Goal: Task Accomplishment & Management: Complete application form

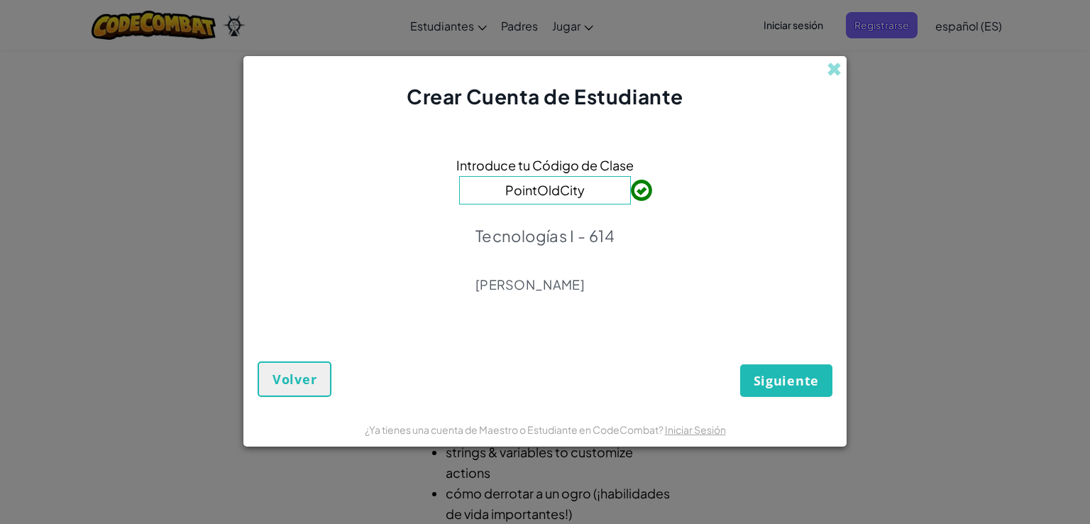
click at [549, 13] on div "Crear Cuenta de Estudiante Introduce tu Código de Clase PointOldCity Tecnología…" at bounding box center [545, 262] width 1090 height 524
click at [660, 185] on div "Introduce tu Código de Clase PointOldCity Tecnologías I - 614 [PERSON_NAME]" at bounding box center [545, 228] width 575 height 207
click at [590, 197] on input "PointOldCity" at bounding box center [545, 190] width 172 height 28
click at [776, 384] on span "Siguiente" at bounding box center [786, 380] width 65 height 17
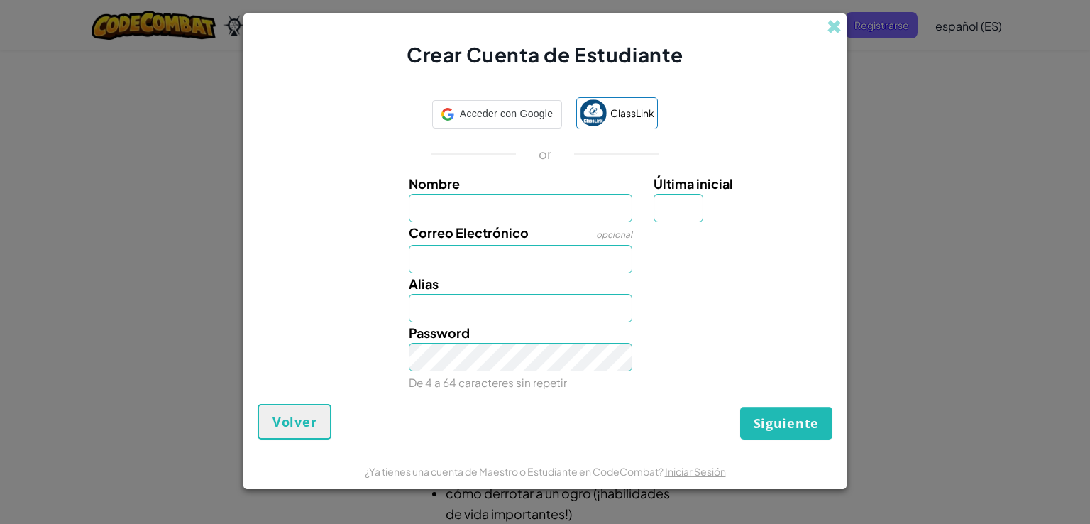
click at [587, 205] on input "Nombre" at bounding box center [521, 208] width 224 height 28
click at [618, 256] on input "Correo Electrónico" at bounding box center [521, 259] width 224 height 28
type input "a"
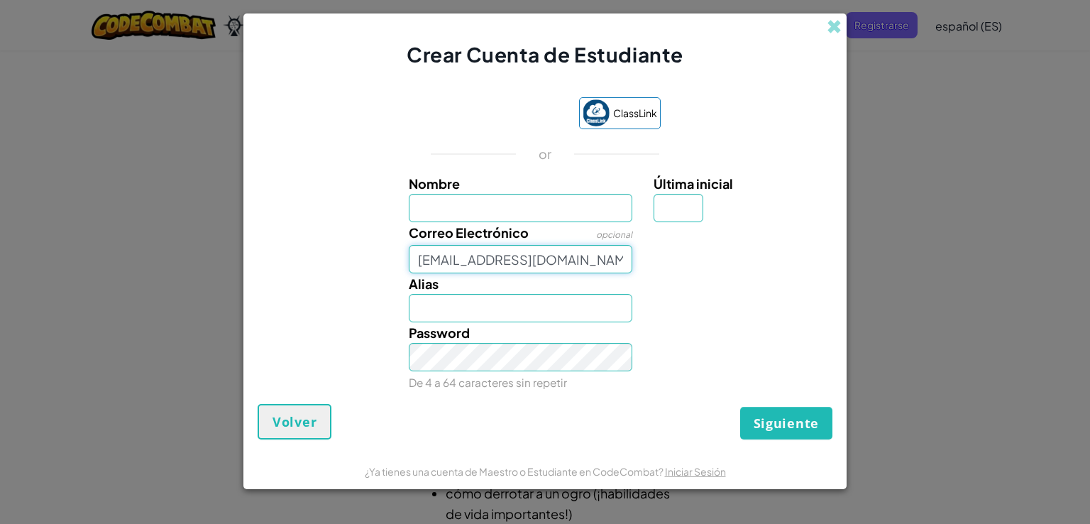
type input "[EMAIL_ADDRESS][DOMAIN_NAME]"
click at [535, 209] on input "Nombre" at bounding box center [521, 208] width 224 height 28
click at [533, 297] on input "Alias" at bounding box center [521, 308] width 224 height 28
click at [531, 305] on input "Alias" at bounding box center [521, 308] width 224 height 28
type input "[PERSON_NAME]"
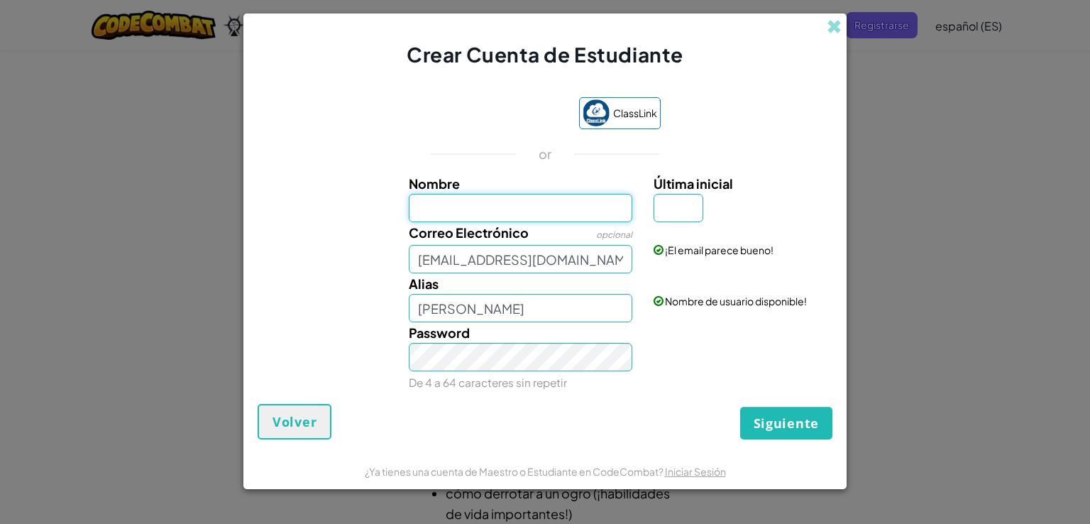
click at [526, 212] on input "Nombre" at bounding box center [521, 208] width 224 height 28
click at [535, 210] on input "[PERSON_NAME]" at bounding box center [521, 208] width 224 height 28
click at [497, 210] on input "[PERSON_NAME]" at bounding box center [521, 208] width 224 height 28
click at [454, 209] on input "[PERSON_NAME]" at bounding box center [521, 208] width 224 height 28
click at [460, 209] on input "[PERSON_NAME]" at bounding box center [521, 208] width 224 height 28
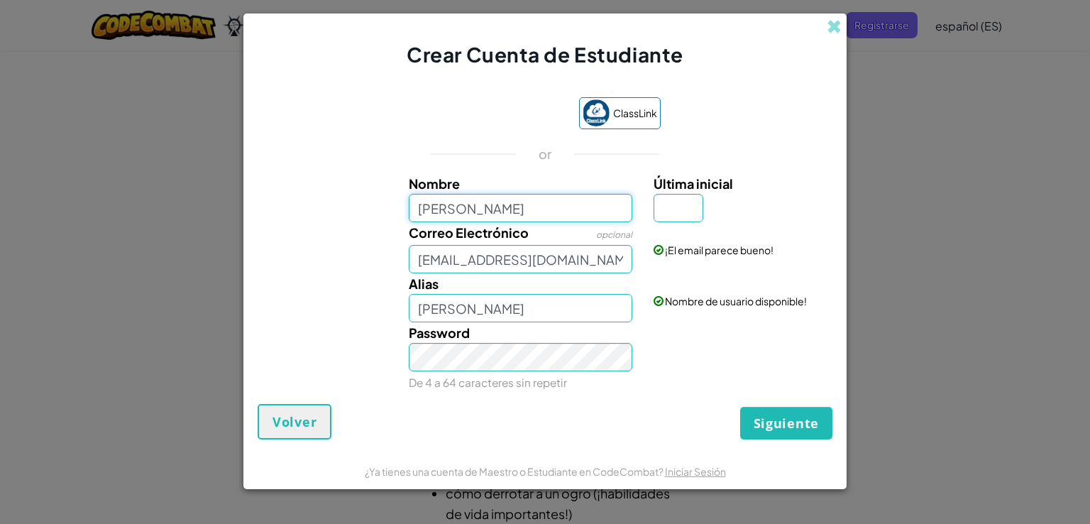
click at [456, 209] on input "[PERSON_NAME]" at bounding box center [521, 208] width 224 height 28
click at [425, 211] on input "[PERSON_NAME]" at bounding box center [521, 208] width 224 height 28
type input "[PERSON_NAME]"
click at [537, 310] on input "[PERSON_NAME]" at bounding box center [521, 308] width 224 height 28
click at [507, 310] on input "[PERSON_NAME]" at bounding box center [521, 308] width 224 height 28
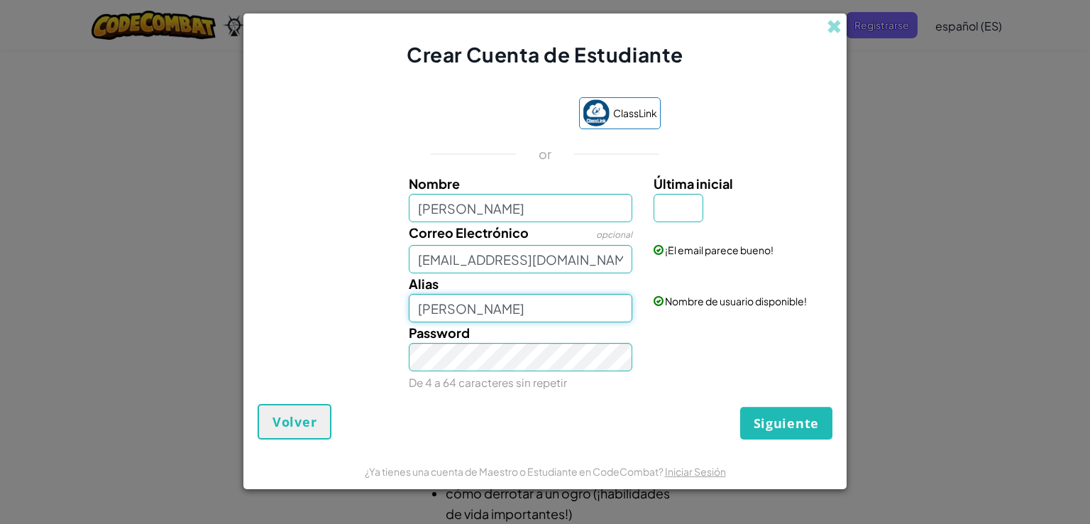
click at [500, 310] on input "[PERSON_NAME]" at bounding box center [521, 308] width 224 height 28
type input "[PERSON_NAME]"
click at [578, 306] on input "[PERSON_NAME]" at bounding box center [521, 308] width 224 height 28
click at [675, 207] on input "Última inicial" at bounding box center [679, 208] width 50 height 28
type input "L"
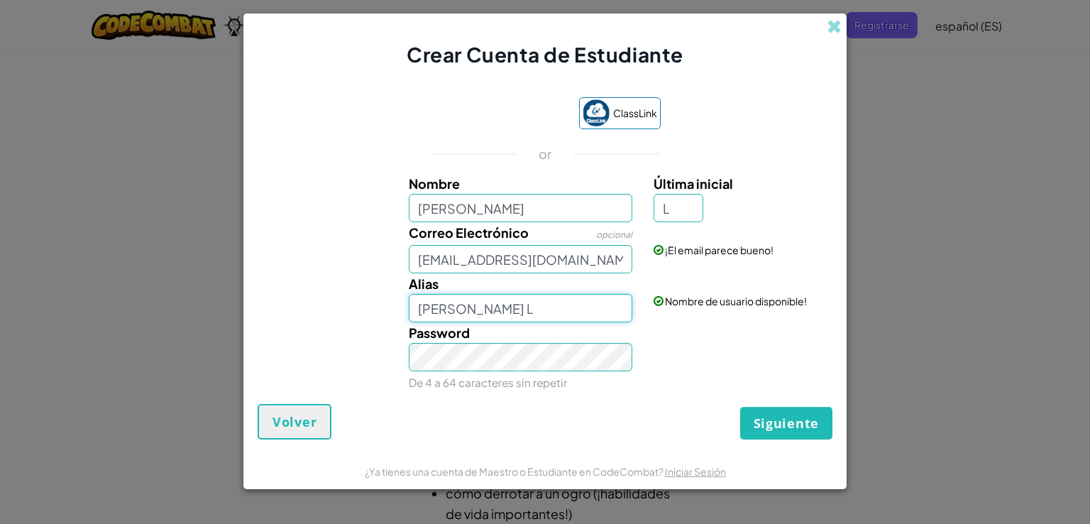
click at [608, 302] on input "[PERSON_NAME] L" at bounding box center [521, 308] width 224 height 28
type input "[PERSON_NAME] L"
click at [787, 418] on span "Siguiente" at bounding box center [786, 423] width 65 height 17
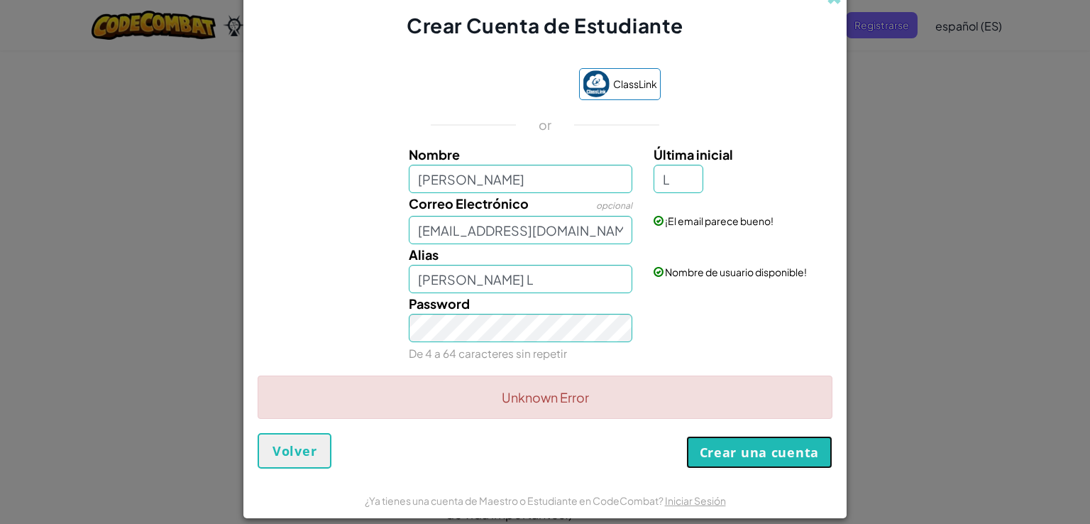
click at [738, 441] on button "Crear una cuenta" at bounding box center [759, 452] width 146 height 33
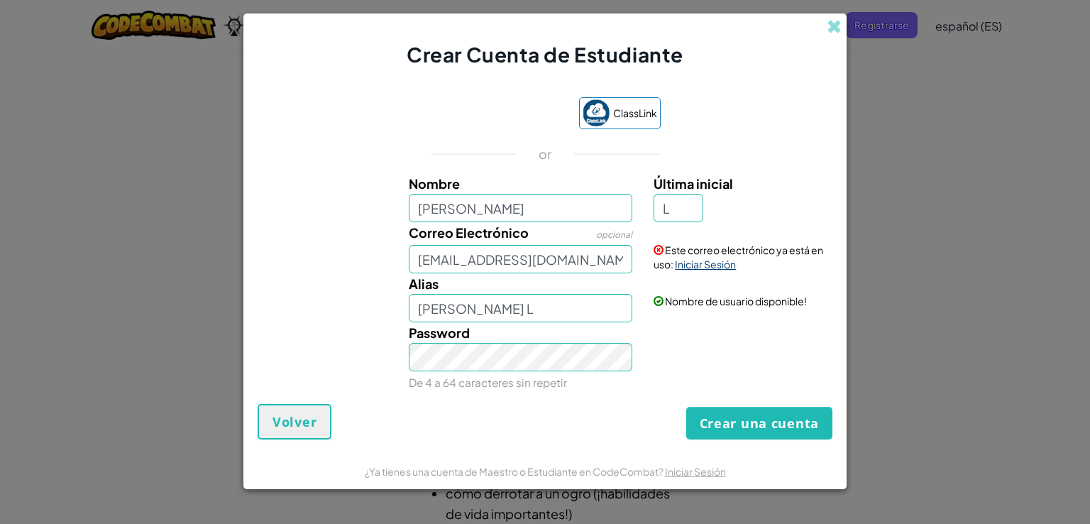
click at [691, 264] on link "Iniciar Sesión" at bounding box center [705, 264] width 61 height 13
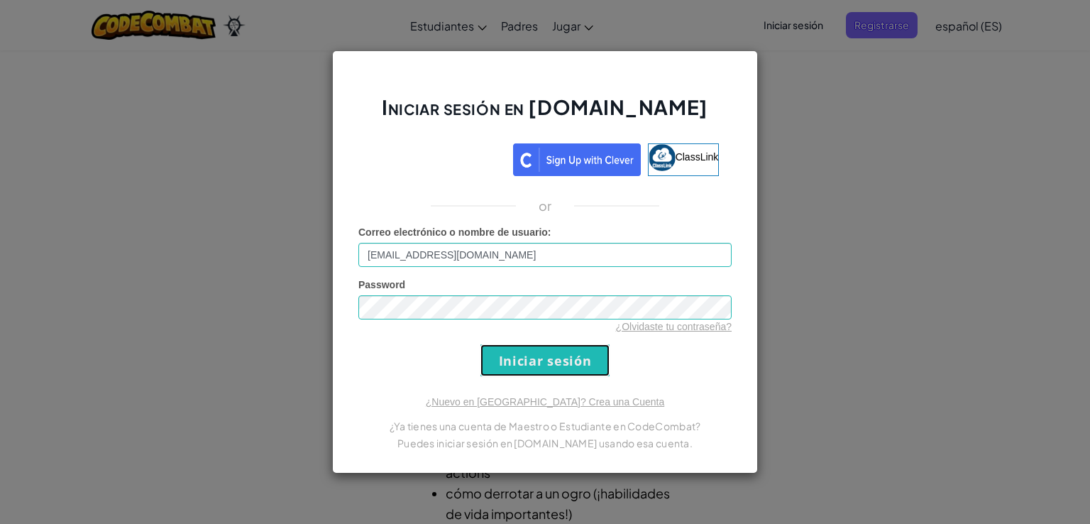
click at [511, 361] on input "Iniciar sesión" at bounding box center [545, 360] width 129 height 32
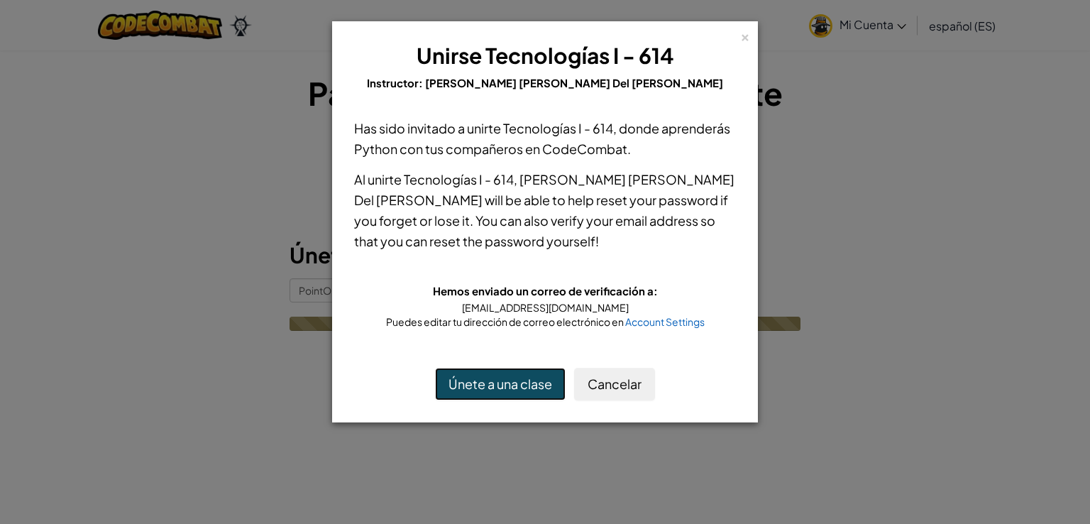
click at [511, 389] on button "Únete a una clase" at bounding box center [500, 384] width 131 height 33
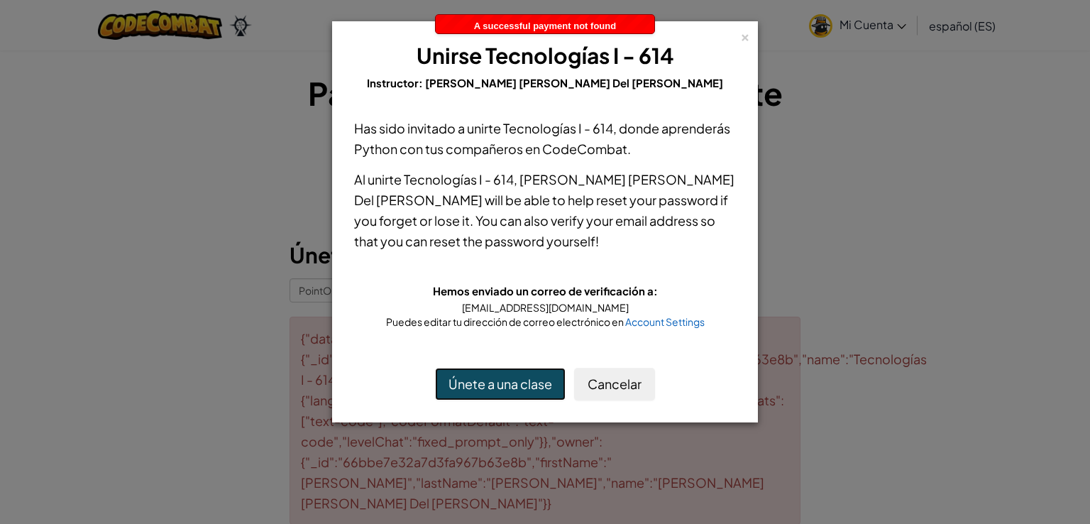
click at [498, 377] on button "Únete a una clase" at bounding box center [500, 384] width 131 height 33
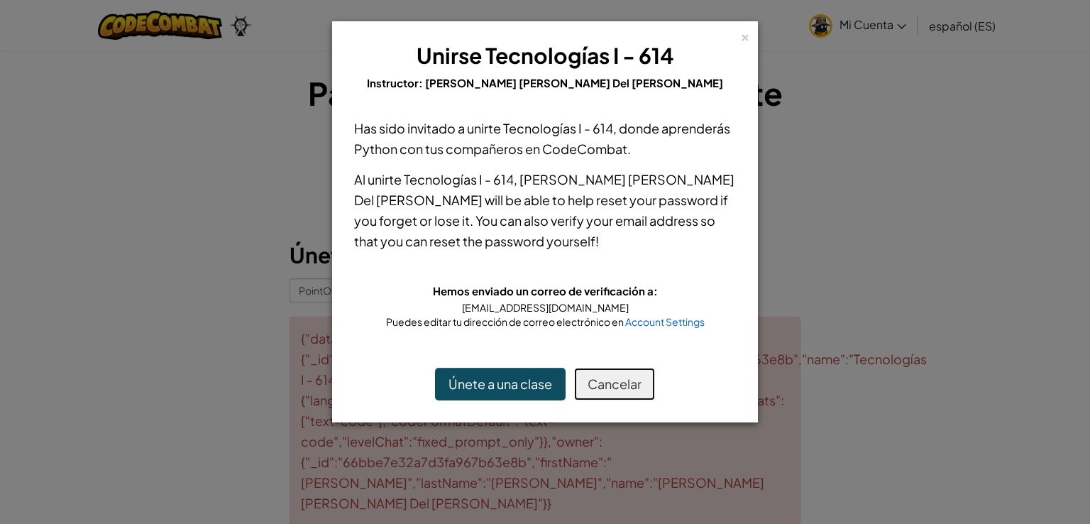
click at [606, 381] on button "Cancelar" at bounding box center [614, 384] width 81 height 33
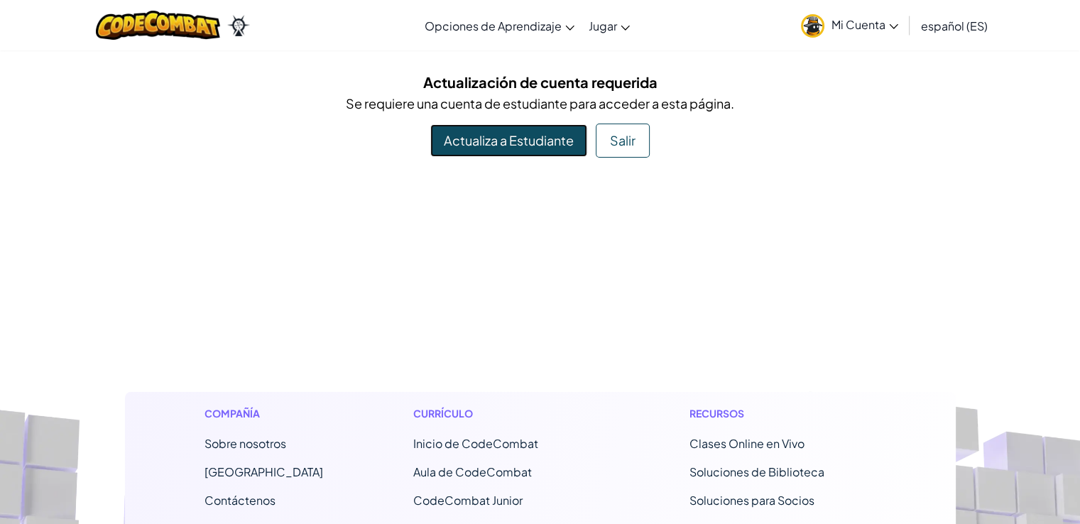
click at [501, 130] on link "Actualiza a Estudiante" at bounding box center [508, 140] width 157 height 33
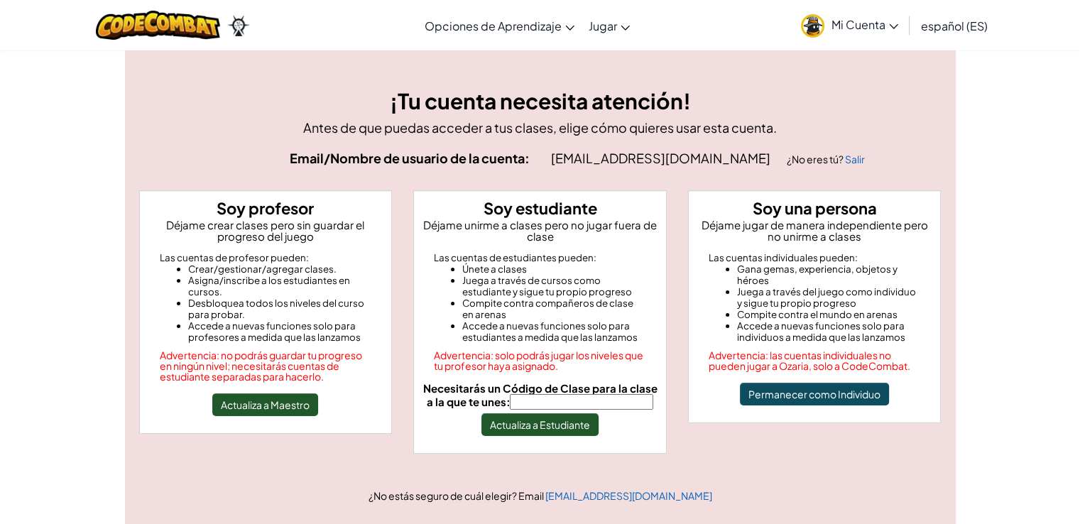
click at [546, 400] on input "Necesitarás un Código de Clase para la clase a la que te unes:" at bounding box center [581, 402] width 143 height 16
type input "PointOldCity"
click at [554, 427] on button "Actualiza a Estudiante" at bounding box center [539, 424] width 117 height 23
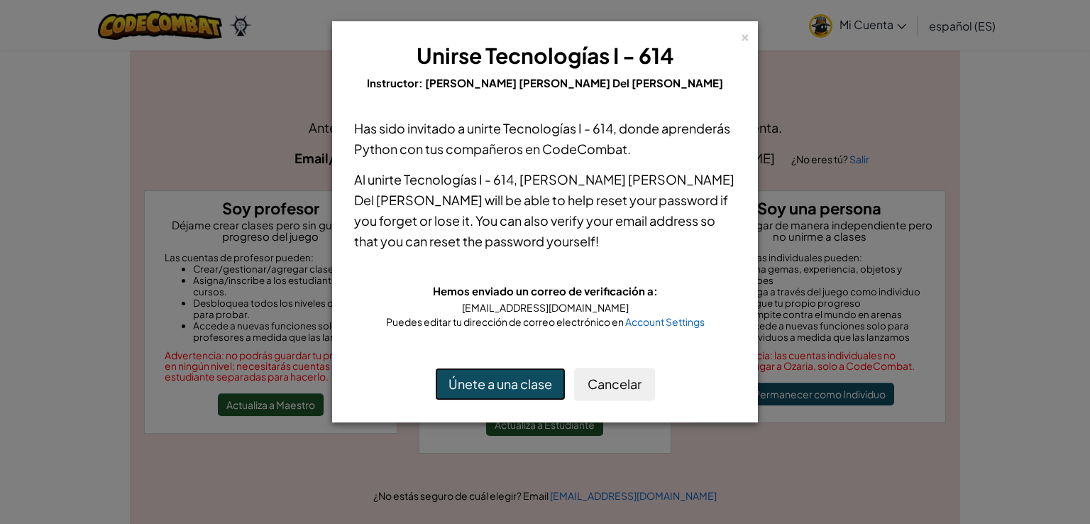
click at [500, 378] on button "Únete a una clase" at bounding box center [500, 384] width 131 height 33
click at [483, 376] on button "Únete a una clase" at bounding box center [500, 384] width 131 height 33
click at [494, 373] on button "Únete a una clase" at bounding box center [500, 384] width 131 height 33
click at [819, 328] on div "× Unirse Tecnologías I - 614 Instructor: Ana Natalia Del Fierro Flores Has sido…" at bounding box center [545, 262] width 1090 height 524
